Goal: Information Seeking & Learning: Check status

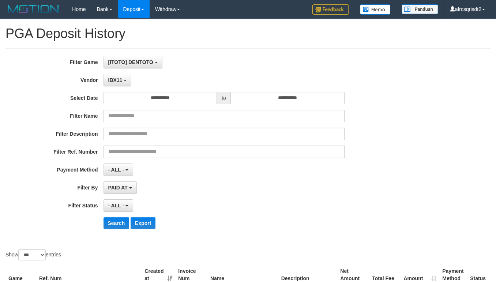
select select "**********"
select select "***"
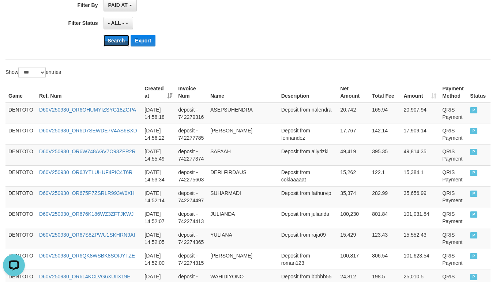
click at [109, 46] on button "Search" at bounding box center [116, 41] width 26 height 12
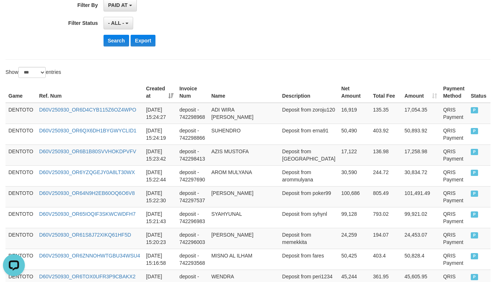
click at [224, 37] on div "Search Export" at bounding box center [258, 41] width 310 height 12
click at [117, 41] on button "Search" at bounding box center [116, 41] width 26 height 12
click at [243, 26] on div "- ALL - SELECT ALL - ALL - SELECT STATUS PENDING/UNPAID PAID CANCELED EXPIRED" at bounding box center [223, 23] width 241 height 12
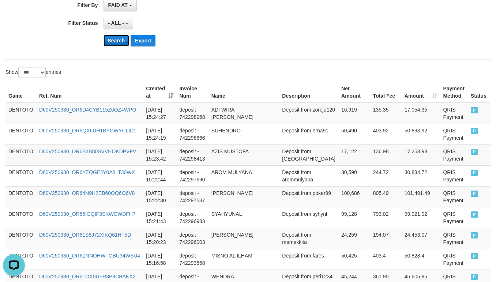
click at [109, 46] on button "Search" at bounding box center [116, 41] width 26 height 12
click at [23, 114] on td "DENTOTO" at bounding box center [20, 113] width 31 height 21
click at [23, 115] on td "DENTOTO" at bounding box center [20, 113] width 31 height 21
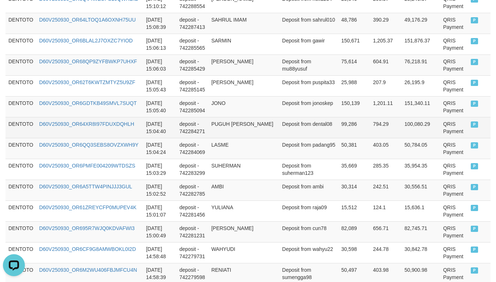
scroll to position [914, 0]
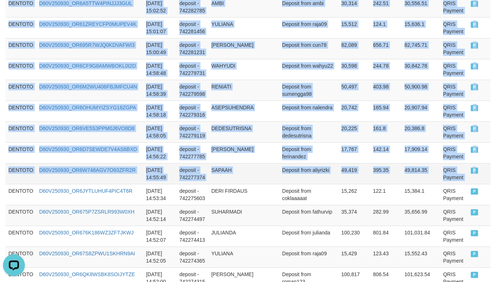
click at [470, 174] on span "P" at bounding box center [473, 170] width 7 height 6
copy tbody "DENTOTO D60V250930_OR6D4CYB115Z6OZ4WPO 2025-09-30 15:24:27 deposit - 742298968 …"
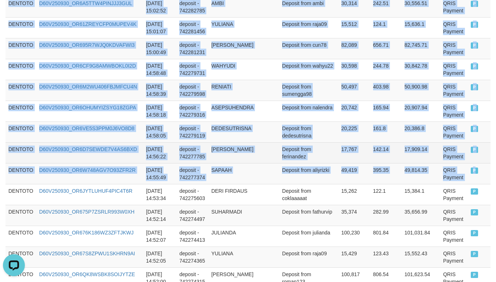
click at [194, 152] on td "deposit - 742277785" at bounding box center [192, 152] width 32 height 21
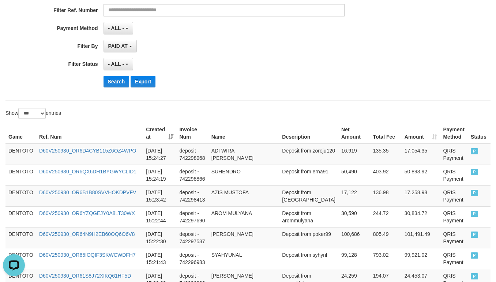
scroll to position [182, 0]
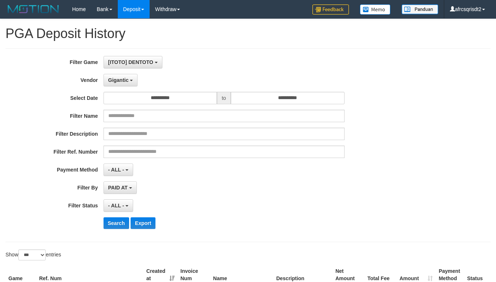
select select "**********"
select select "***"
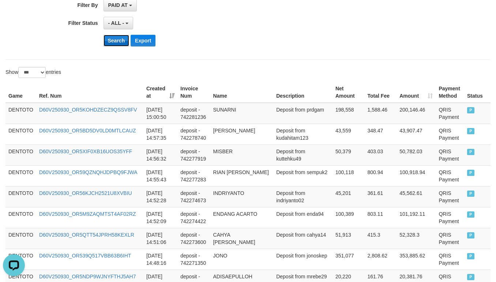
scroll to position [7, 0]
click at [107, 44] on button "Search" at bounding box center [116, 41] width 26 height 12
click at [307, 27] on div "- ALL - SELECT ALL - ALL - SELECT STATUS PENDING/UNPAID PAID CANCELED EXPIRED" at bounding box center [223, 23] width 241 height 12
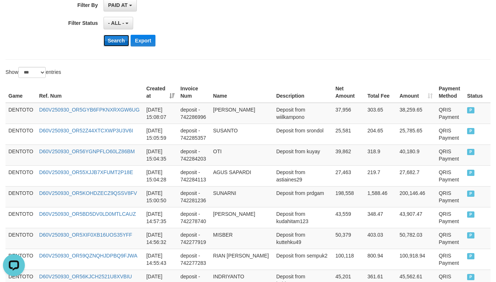
click at [110, 43] on button "Search" at bounding box center [116, 41] width 26 height 12
click at [243, 26] on div "- ALL - SELECT ALL - ALL - SELECT STATUS PENDING/UNPAID PAID CANCELED EXPIRED" at bounding box center [223, 23] width 241 height 12
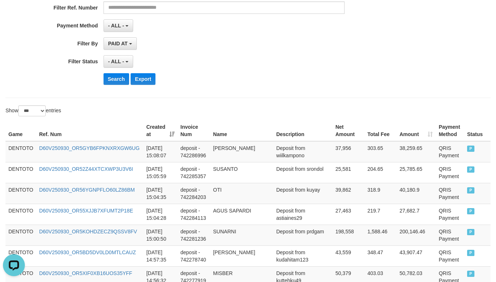
scroll to position [182, 0]
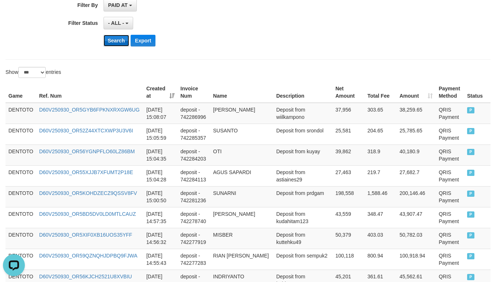
click at [118, 41] on button "Search" at bounding box center [116, 41] width 26 height 12
click at [268, 26] on div "- ALL - SELECT ALL - ALL - SELECT STATUS PENDING/UNPAID PAID CANCELED EXPIRED" at bounding box center [223, 23] width 241 height 12
click at [22, 111] on td "DENTOTO" at bounding box center [20, 113] width 31 height 21
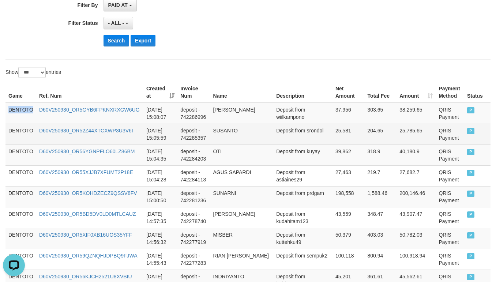
drag, startPoint x: 22, startPoint y: 111, endPoint x: 193, endPoint y: 135, distance: 173.1
click at [24, 113] on td "DENTOTO" at bounding box center [20, 113] width 31 height 21
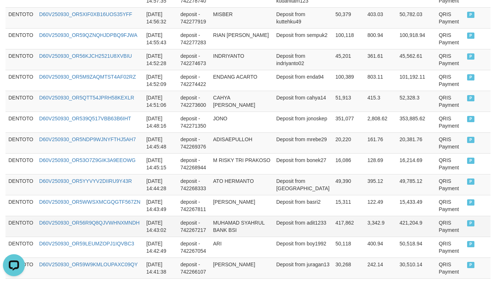
scroll to position [365, 0]
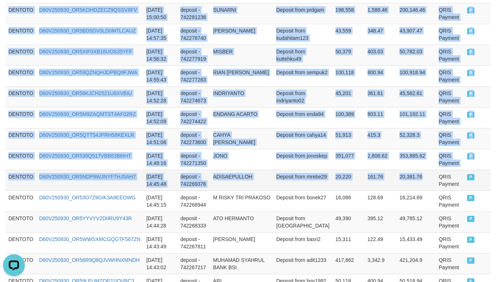
click at [413, 177] on td "20,381.76" at bounding box center [415, 180] width 39 height 21
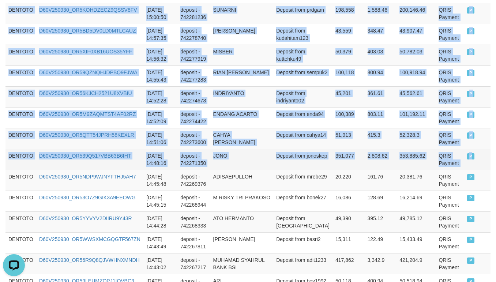
click at [464, 164] on td "P" at bounding box center [477, 159] width 26 height 21
copy tbody "DENTOTO D60V250930_OR5GYB6FPKNXRXGW6UG 2025-09-30 15:08:07 deposit - 742286996 …"
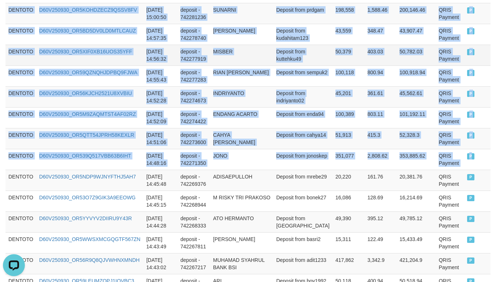
click at [193, 60] on td "deposit - 742277919" at bounding box center [193, 55] width 33 height 21
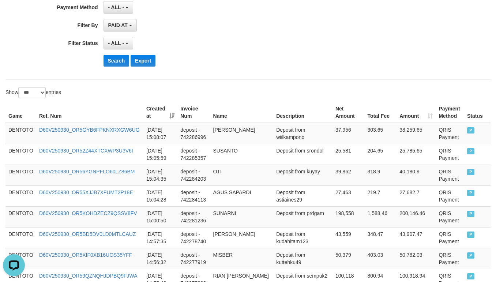
scroll to position [182, 0]
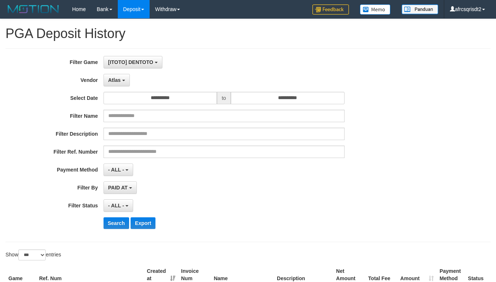
select select "**********"
select select "***"
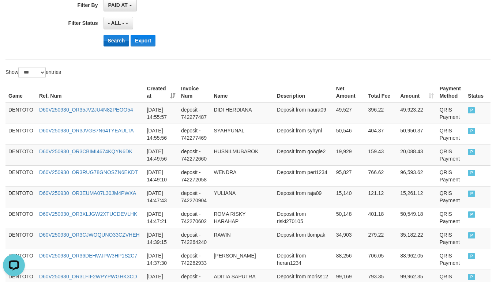
scroll to position [7, 0]
click at [122, 39] on button "Search" at bounding box center [116, 41] width 26 height 12
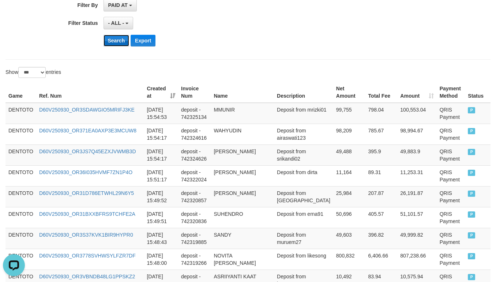
click at [106, 45] on button "Search" at bounding box center [116, 41] width 26 height 12
drag, startPoint x: 280, startPoint y: 38, endPoint x: 288, endPoint y: 37, distance: 8.8
click at [280, 37] on div "Search Export" at bounding box center [258, 41] width 310 height 12
click at [111, 42] on button "Search" at bounding box center [116, 41] width 26 height 12
click at [293, 22] on div "- ALL - SELECT ALL - ALL - SELECT STATUS PENDING/UNPAID PAID CANCELED EXPIRED" at bounding box center [223, 23] width 241 height 12
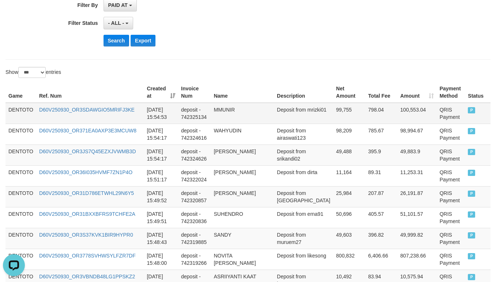
click at [15, 120] on td "DENTOTO" at bounding box center [20, 113] width 31 height 21
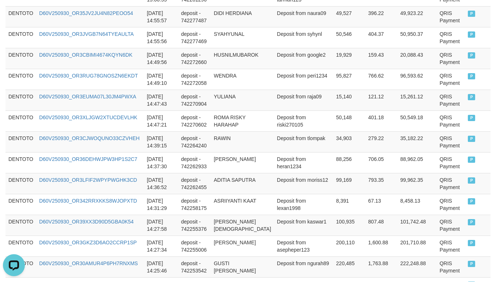
scroll to position [1279, 0]
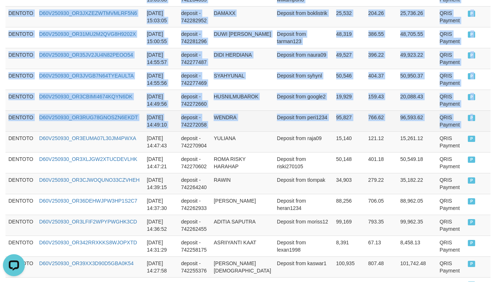
click at [464, 130] on td "P" at bounding box center [477, 120] width 26 height 21
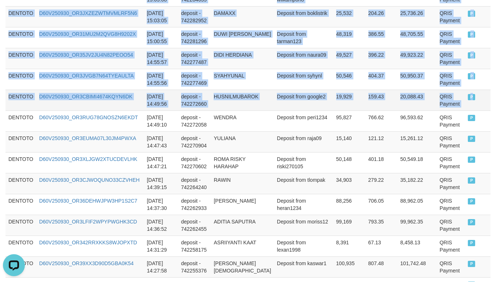
click at [464, 110] on td "P" at bounding box center [477, 100] width 26 height 21
copy tbody "DENTOTO D60V250930_OR3SDAWGIO5MRIFJ3KE 2025-09-30 15:54:53 deposit - 742325134 …"
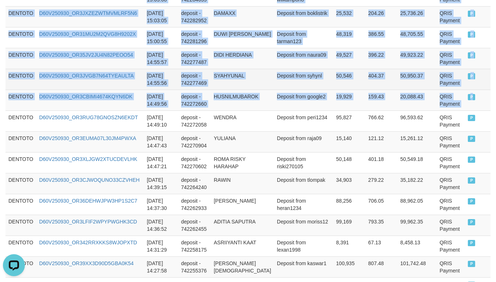
click at [243, 90] on td "SYAHYUNAL" at bounding box center [242, 79] width 63 height 21
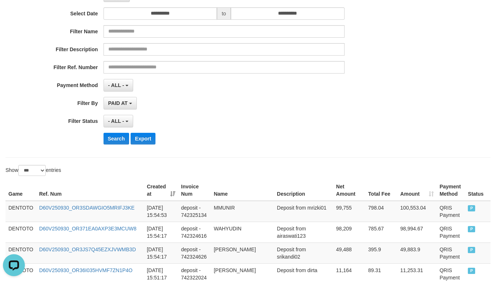
scroll to position [182, 0]
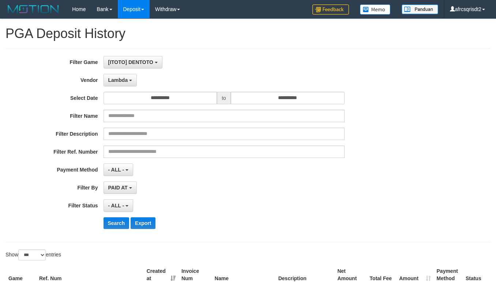
select select "**********"
select select "***"
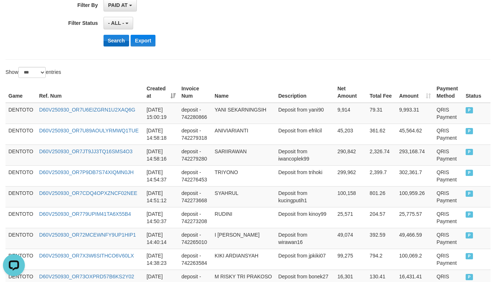
scroll to position [7, 0]
drag, startPoint x: 110, startPoint y: 43, endPoint x: 121, endPoint y: 48, distance: 12.3
click at [110, 44] on button "Search" at bounding box center [116, 41] width 26 height 12
drag, startPoint x: 250, startPoint y: 32, endPoint x: 261, endPoint y: 30, distance: 11.2
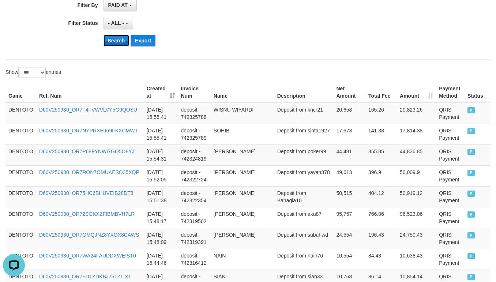
click at [118, 40] on button "Search" at bounding box center [116, 41] width 26 height 12
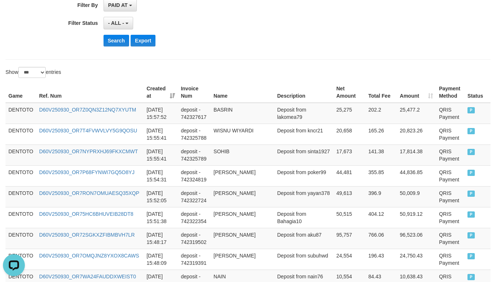
click at [18, 109] on td "DENTOTO" at bounding box center [20, 113] width 31 height 21
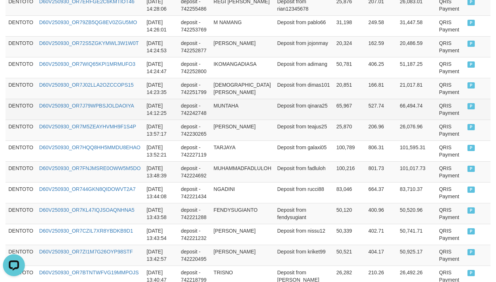
scroll to position [914, 0]
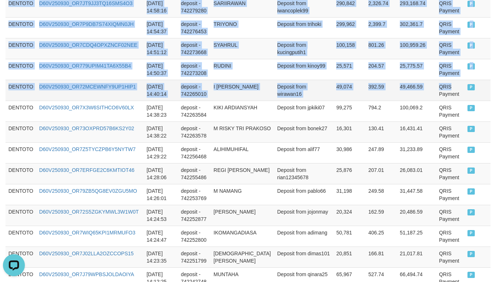
click at [437, 94] on td "QRIS Payment" at bounding box center [450, 90] width 29 height 21
click at [464, 95] on td "P" at bounding box center [477, 90] width 26 height 21
copy tbody "DENTOTO D60V250930_OR7Z0QN3Z12NQ7XYUTM [DATE] 15:57:52 deposit - 742327617 BASR…"
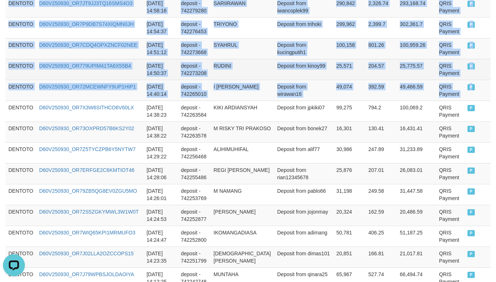
click at [194, 79] on td "deposit - 742273208" at bounding box center [194, 69] width 33 height 21
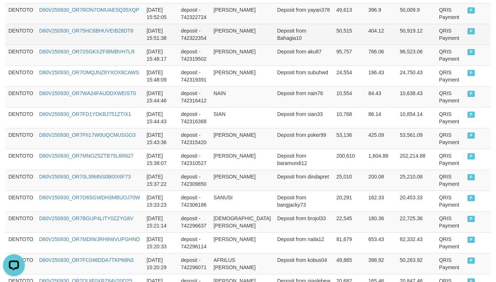
scroll to position [182, 0]
